Goal: Task Accomplishment & Management: Manage account settings

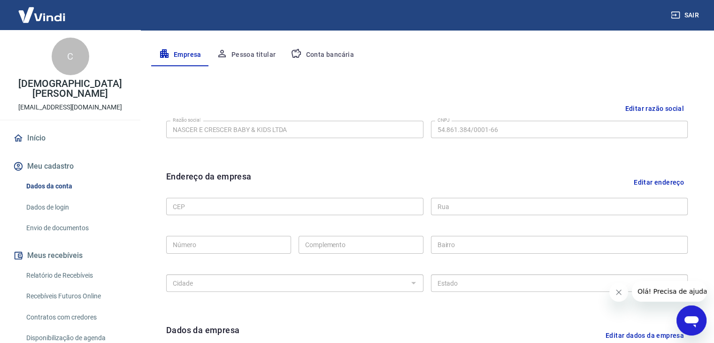
scroll to position [174, 0]
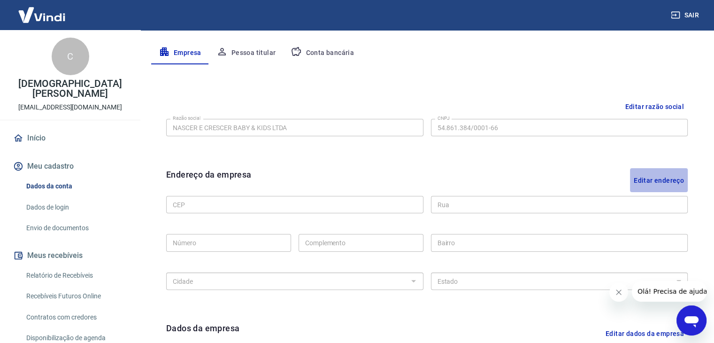
click at [669, 177] on button "Editar endereço" at bounding box center [659, 180] width 58 height 24
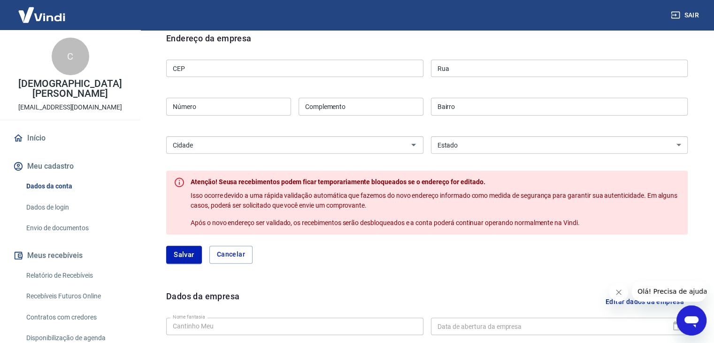
scroll to position [291, 0]
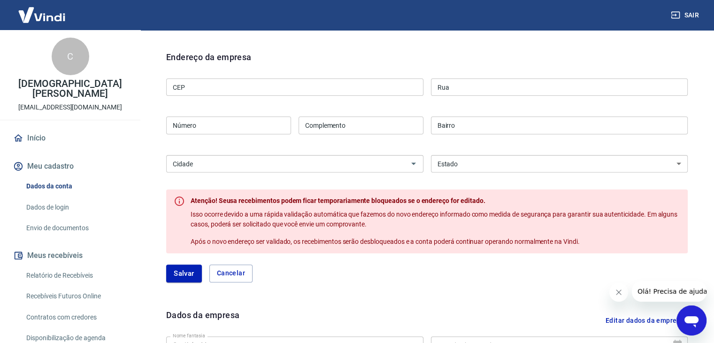
click at [82, 229] on link "Envio de documentos" at bounding box center [76, 227] width 107 height 19
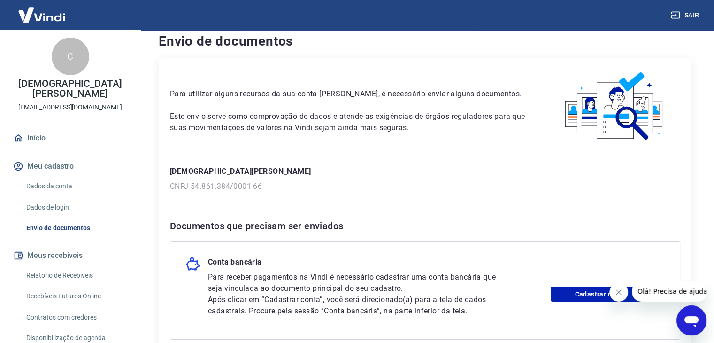
scroll to position [103, 0]
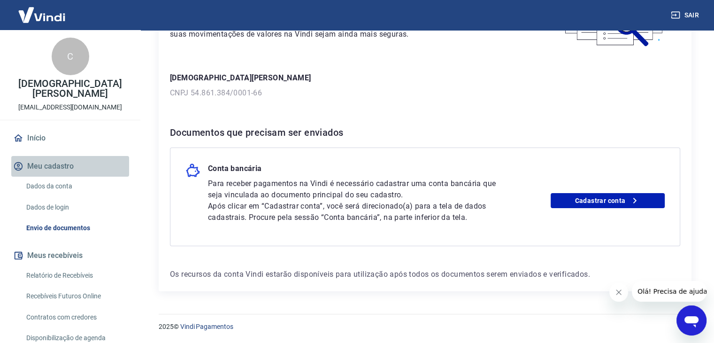
click at [70, 172] on button "Meu cadastro" at bounding box center [70, 166] width 118 height 21
click at [69, 187] on link "Dados da conta" at bounding box center [76, 185] width 107 height 19
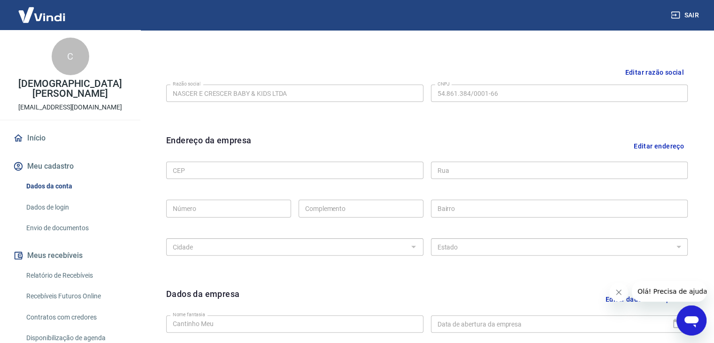
scroll to position [210, 0]
click at [647, 146] on button "Editar endereço" at bounding box center [659, 143] width 58 height 24
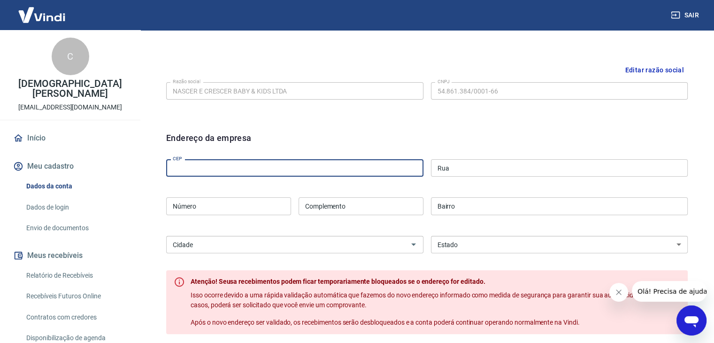
click at [311, 168] on input "CEP" at bounding box center [294, 167] width 257 height 17
paste input "22790-703"
type input "22790-703"
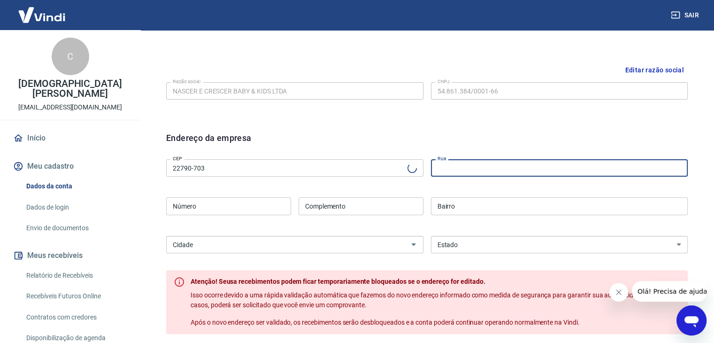
type input "[GEOGRAPHIC_DATA]"
type input "Recreio dos Bandeirantes"
select select "RJ"
type input "[GEOGRAPHIC_DATA]"
click at [226, 204] on input "Número" at bounding box center [228, 205] width 125 height 17
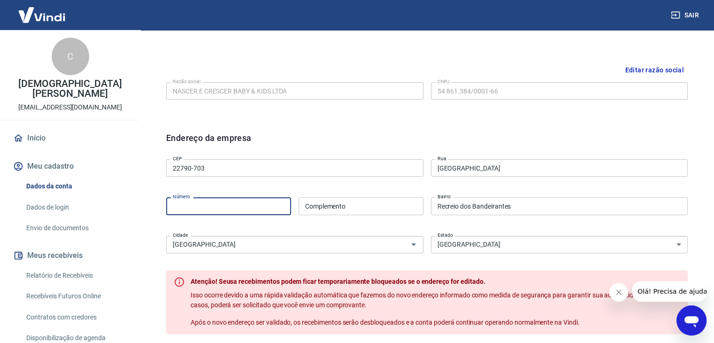
paste input "17701"
type input "17701"
click at [358, 205] on input "Complemento" at bounding box center [361, 205] width 125 height 17
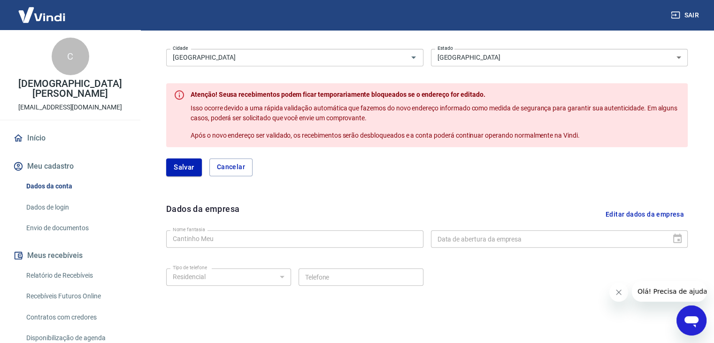
scroll to position [401, 0]
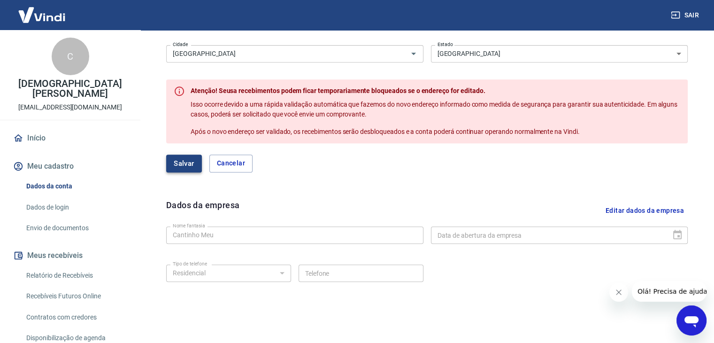
type input "Sala 203"
click at [193, 168] on button "Salvar" at bounding box center [184, 163] width 36 height 18
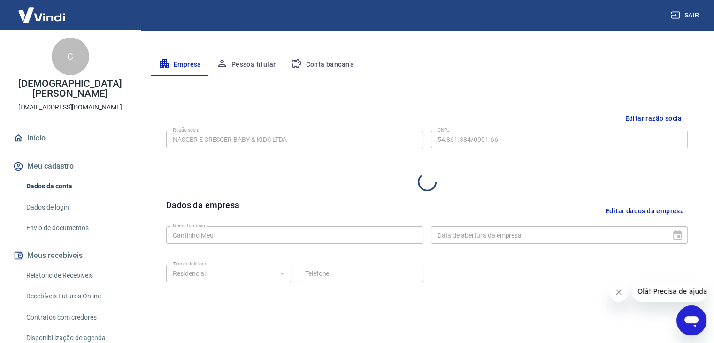
select select "RJ"
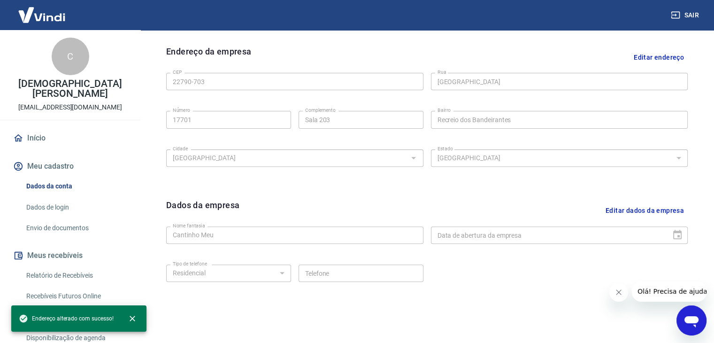
scroll to position [334, 0]
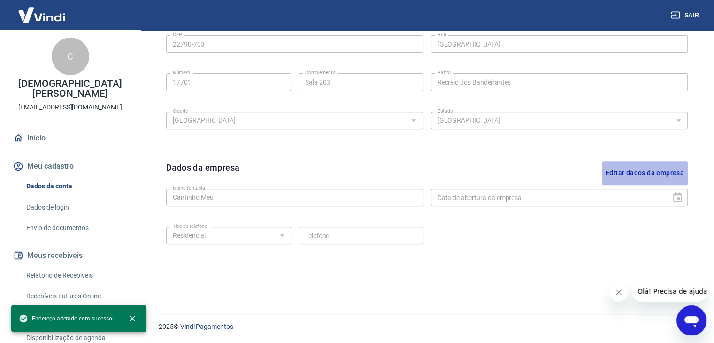
click at [653, 174] on button "Editar dados da empresa" at bounding box center [645, 173] width 86 height 24
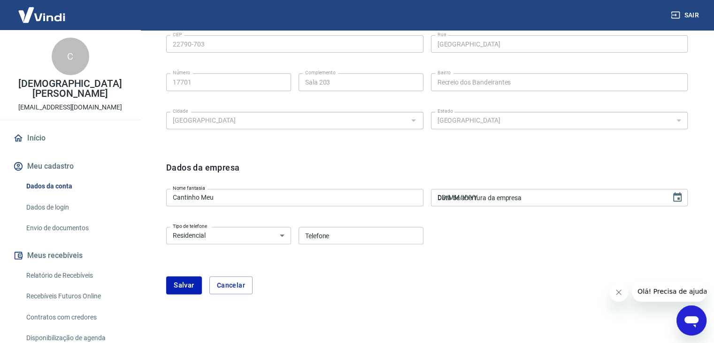
click at [468, 198] on div "Data de abertura da empresa DD/MM/YYYY Data de abertura da empresa" at bounding box center [559, 197] width 257 height 17
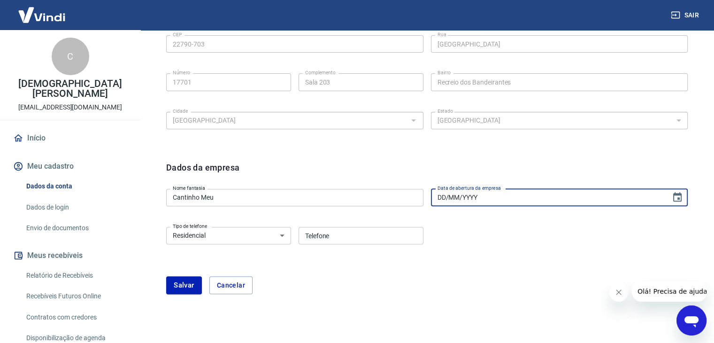
paste input "[DATE]"
type input "[DATE]"
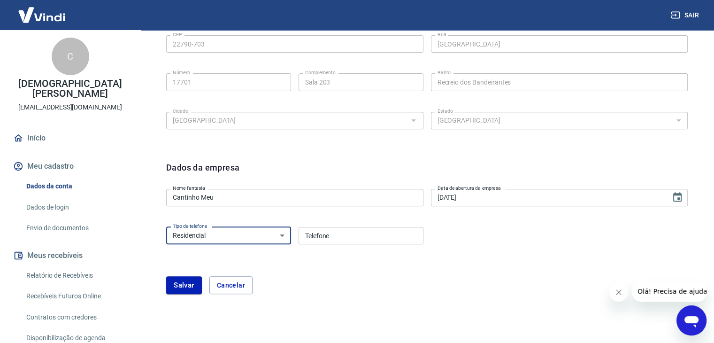
click at [275, 232] on select "Residencial Comercial" at bounding box center [228, 235] width 125 height 17
select select "business"
click at [166, 227] on select "Residencial Comercial" at bounding box center [228, 235] width 125 height 17
click at [274, 232] on select "Residencial Comercial" at bounding box center [228, 235] width 125 height 17
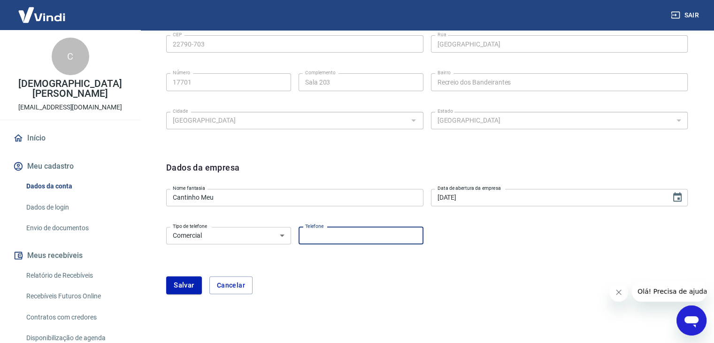
click at [328, 239] on input "Telefone" at bounding box center [361, 235] width 125 height 17
type input "[PHONE_NUMBER]"
click at [191, 284] on button "Salvar" at bounding box center [184, 285] width 36 height 18
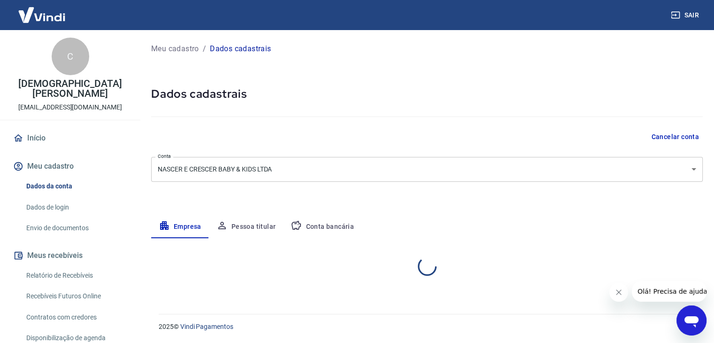
scroll to position [0, 0]
select select "RJ"
select select "business"
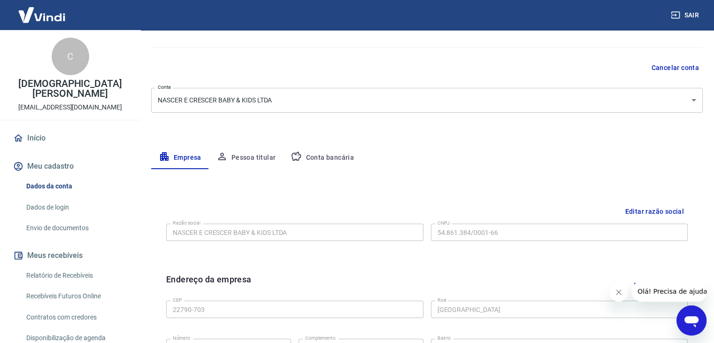
scroll to position [68, 0]
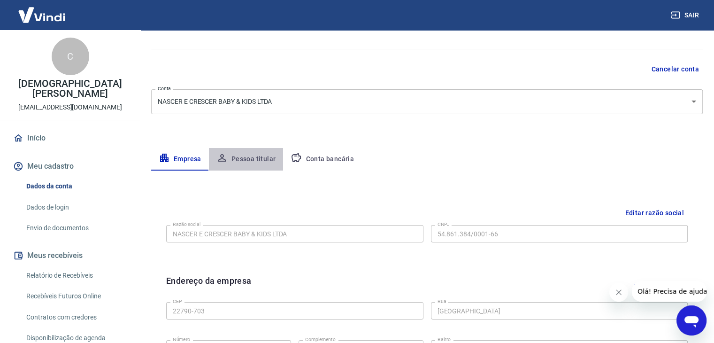
click at [233, 154] on button "Pessoa titular" at bounding box center [246, 159] width 75 height 23
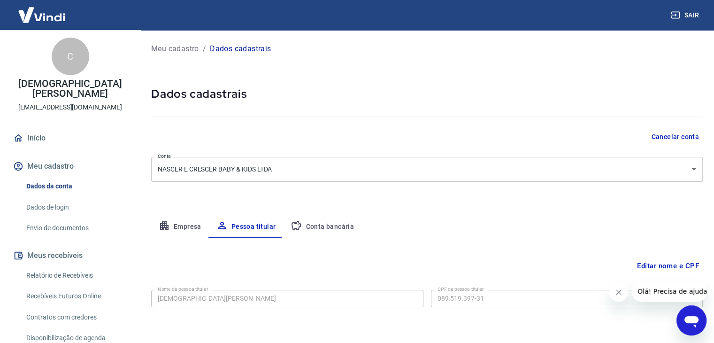
scroll to position [32, 0]
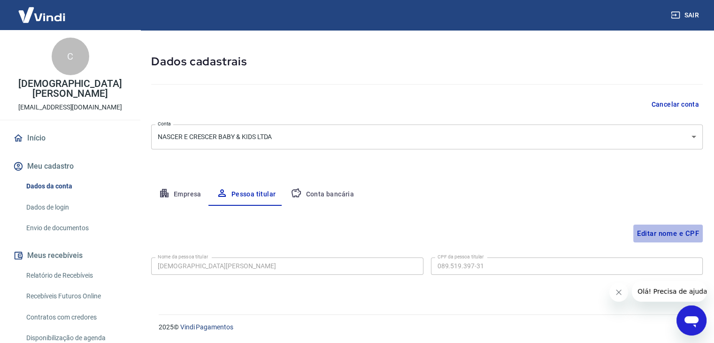
click at [667, 234] on button "Editar nome e CPF" at bounding box center [667, 233] width 69 height 18
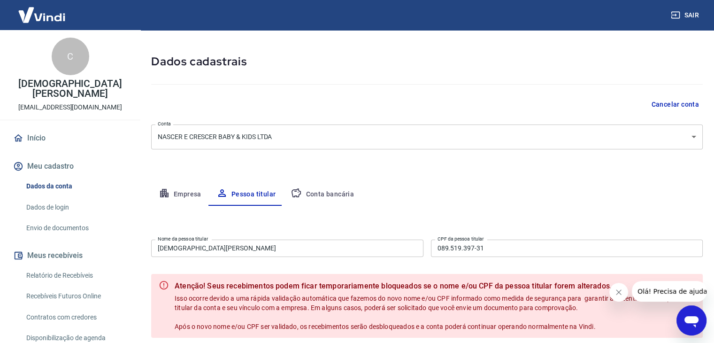
click at [227, 245] on input "[DEMOGRAPHIC_DATA][PERSON_NAME]" at bounding box center [287, 247] width 272 height 17
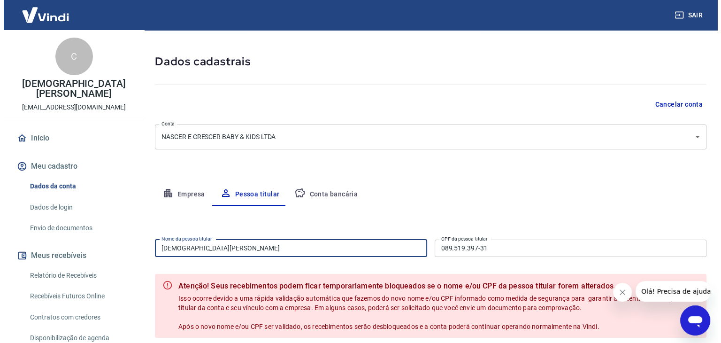
scroll to position [119, 0]
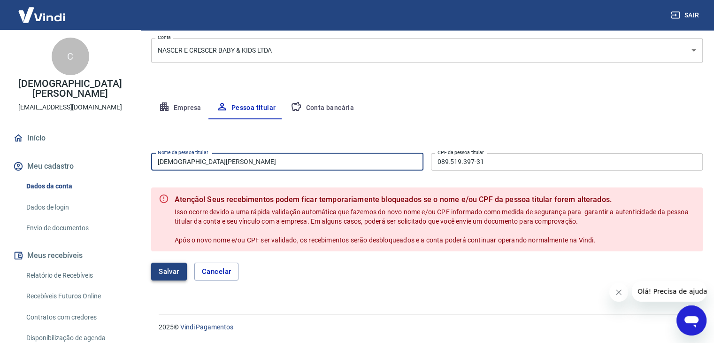
type input "[DEMOGRAPHIC_DATA][PERSON_NAME]"
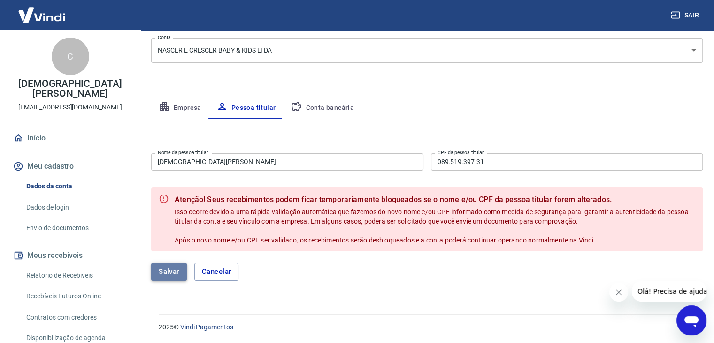
click at [169, 264] on button "Salvar" at bounding box center [169, 271] width 36 height 18
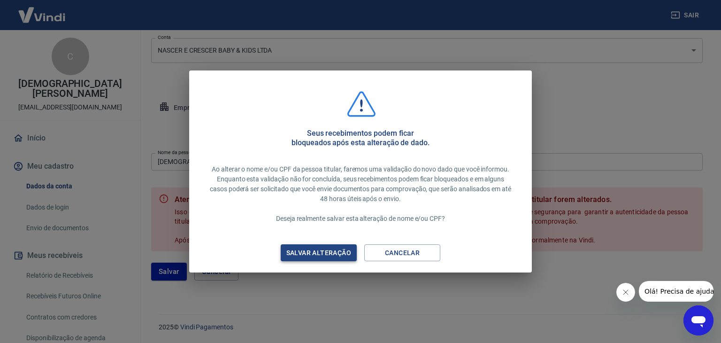
click at [332, 254] on div "Salvar alteração" at bounding box center [318, 253] width 87 height 12
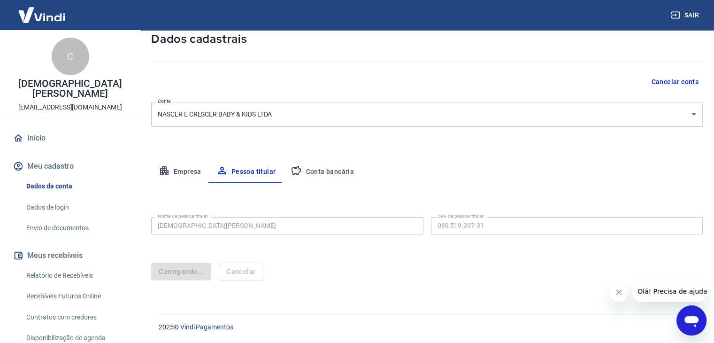
scroll to position [0, 0]
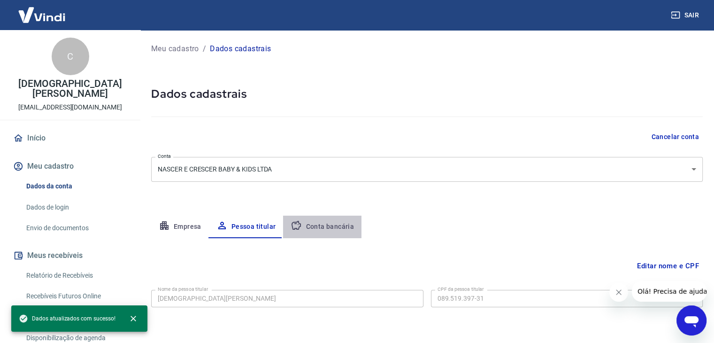
click at [317, 224] on button "Conta bancária" at bounding box center [322, 226] width 78 height 23
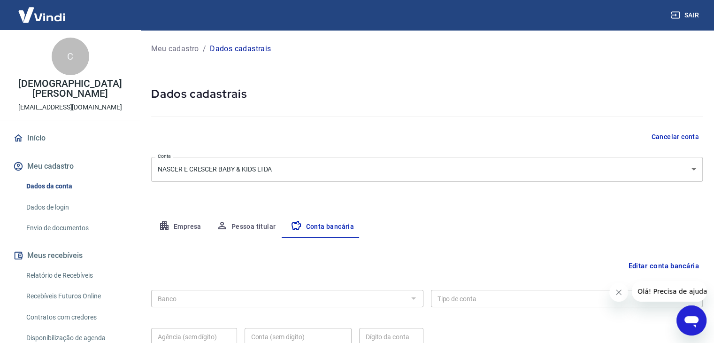
scroll to position [84, 0]
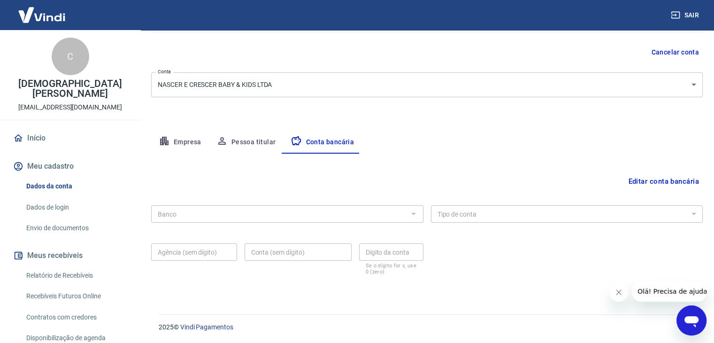
click at [653, 186] on button "Editar conta bancária" at bounding box center [663, 181] width 78 height 18
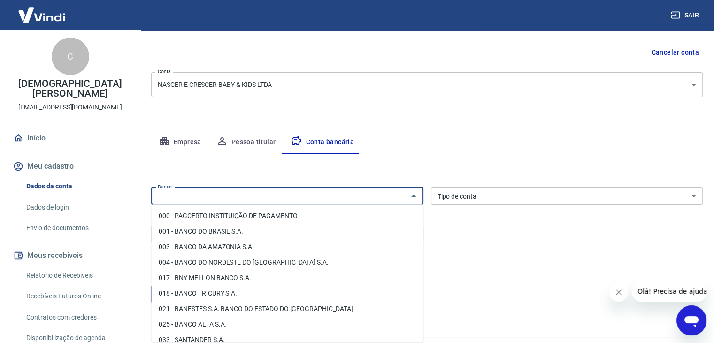
click at [282, 195] on input "Banco" at bounding box center [279, 196] width 251 height 12
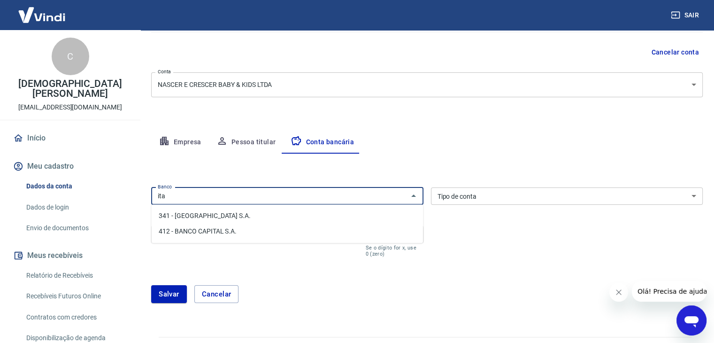
click at [254, 217] on li "341 - [GEOGRAPHIC_DATA] S.A." at bounding box center [287, 215] width 272 height 15
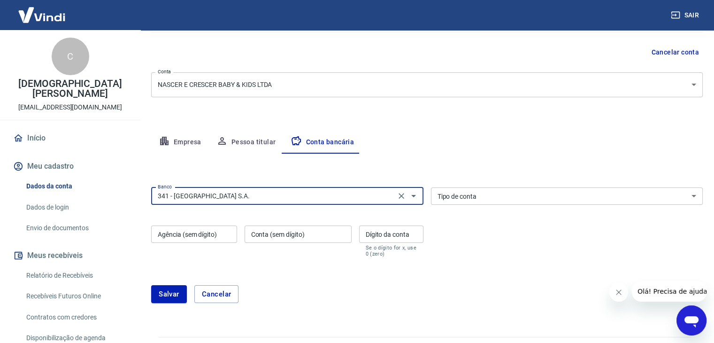
type input "341 - [GEOGRAPHIC_DATA] S.A."
click at [482, 194] on select "Conta Corrente Conta Poupança" at bounding box center [567, 195] width 272 height 17
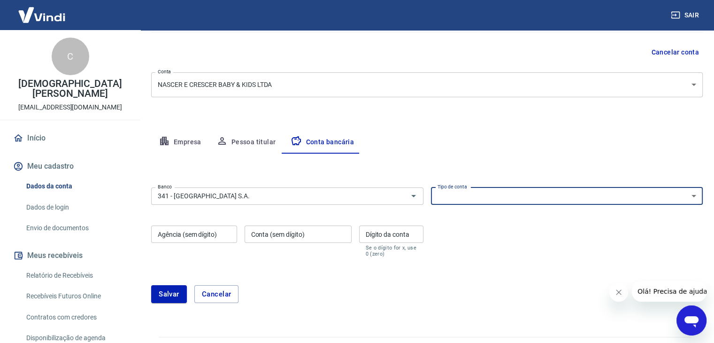
select select "1"
click at [431, 187] on select "Conta Corrente Conta Poupança" at bounding box center [567, 195] width 272 height 17
click at [215, 232] on div "Agência (sem dígito) Agência (sem dígito)" at bounding box center [194, 240] width 86 height 31
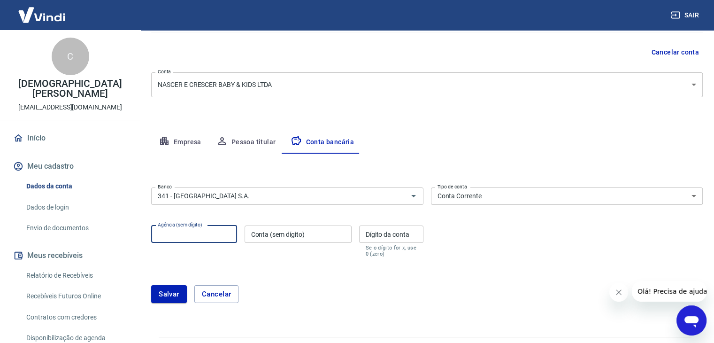
paste input "4077"
type input "4077"
click at [304, 237] on input "Conta (sem dígito)" at bounding box center [298, 233] width 107 height 17
paste input "99340"
type input "99340"
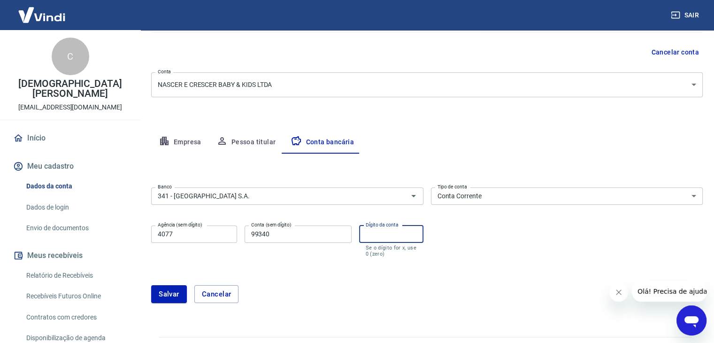
drag, startPoint x: 383, startPoint y: 227, endPoint x: 374, endPoint y: 238, distance: 14.1
click at [374, 238] on input "Dígito da conta" at bounding box center [391, 233] width 64 height 17
type input "2"
click at [176, 294] on button "Salvar" at bounding box center [169, 294] width 36 height 18
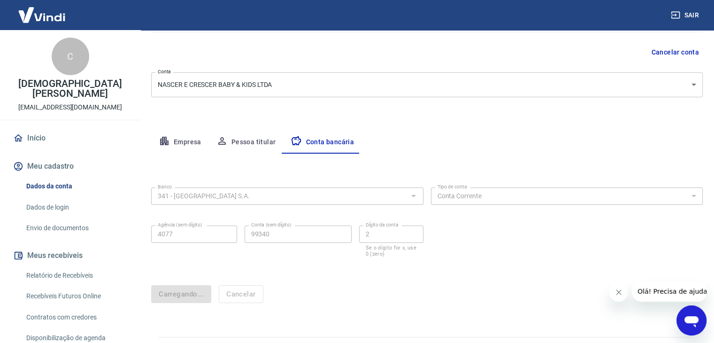
scroll to position [0, 0]
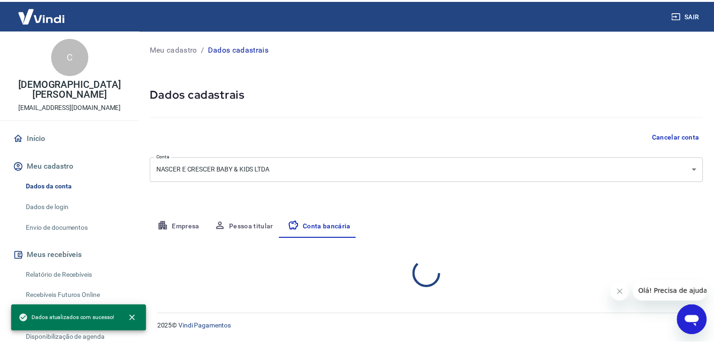
select select "1"
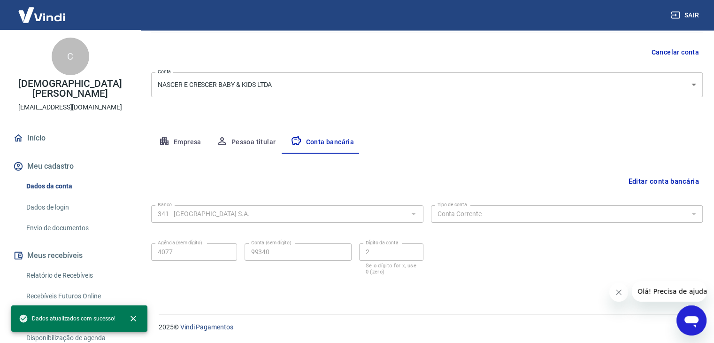
scroll to position [56, 0]
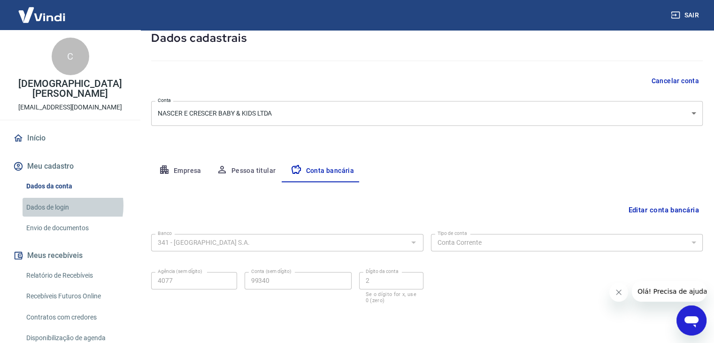
click at [58, 205] on link "Dados de login" at bounding box center [76, 207] width 107 height 19
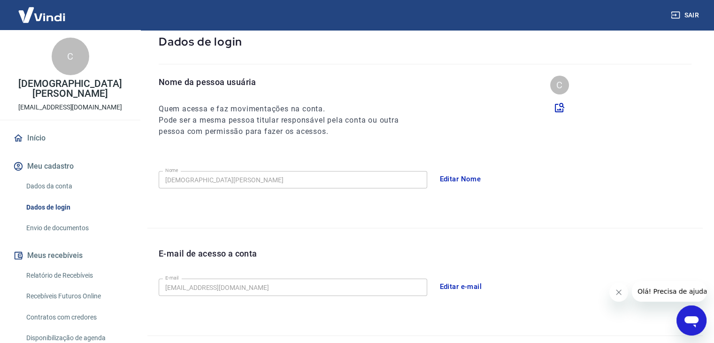
scroll to position [229, 0]
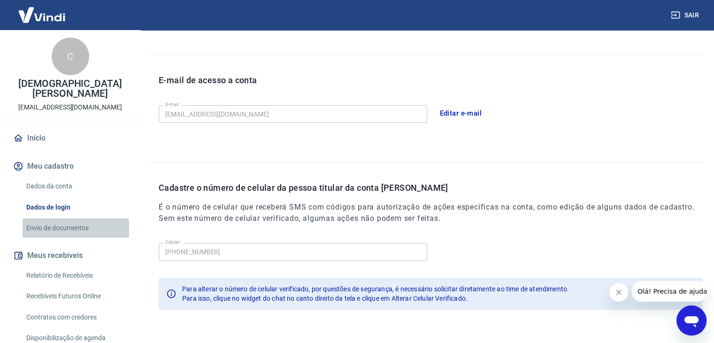
click at [88, 228] on link "Envio de documentos" at bounding box center [76, 227] width 107 height 19
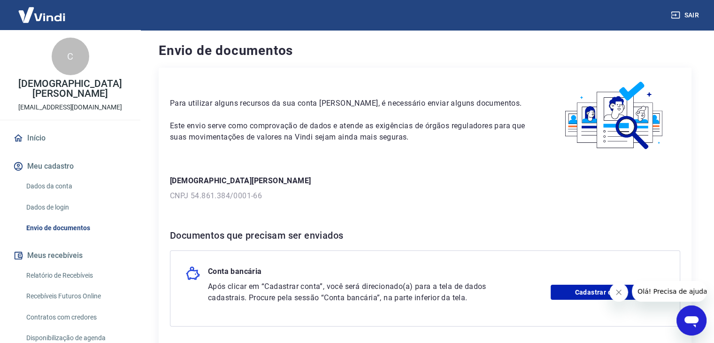
scroll to position [80, 0]
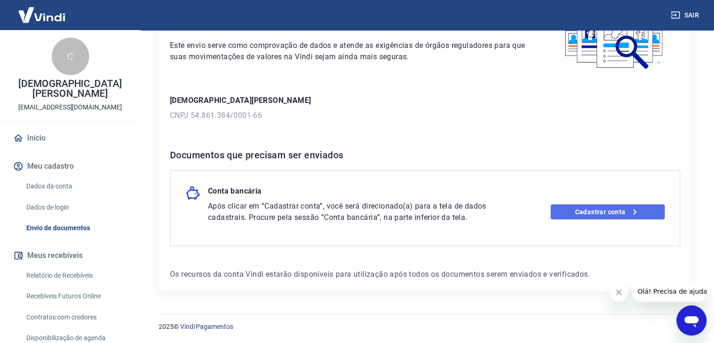
click at [598, 214] on link "Cadastrar conta" at bounding box center [608, 211] width 114 height 15
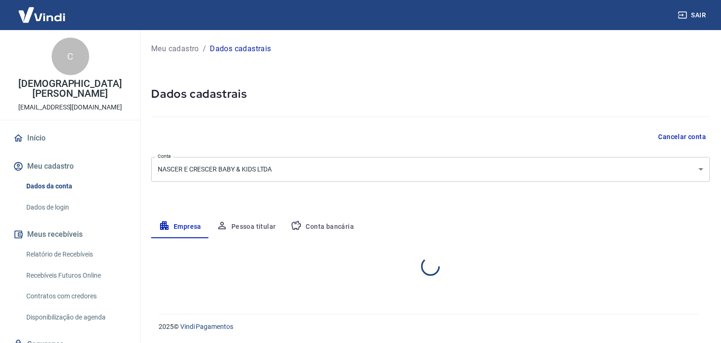
select select "RJ"
select select "business"
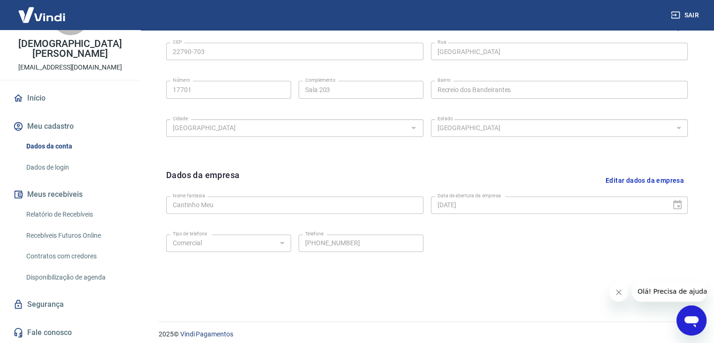
scroll to position [334, 0]
